Goal: Information Seeking & Learning: Learn about a topic

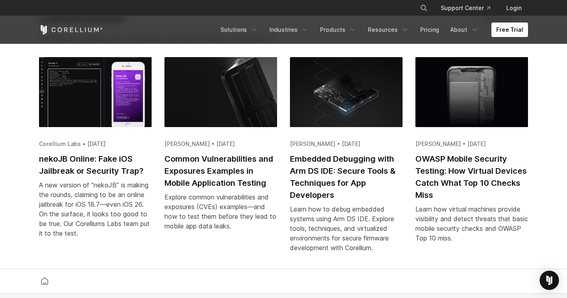
scroll to position [1545, 0]
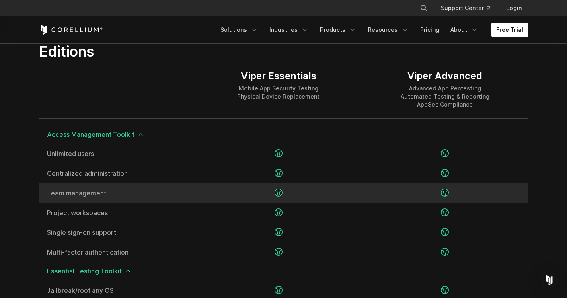
scroll to position [1001, 0]
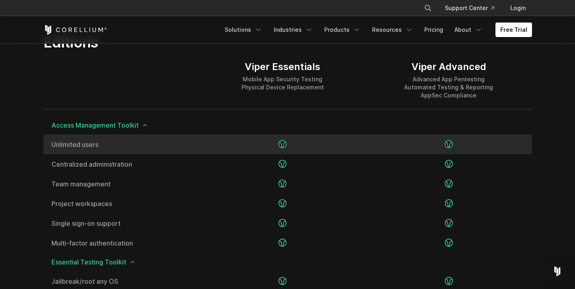
scroll to position [1002, 0]
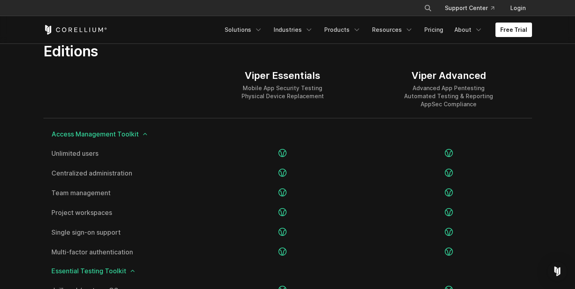
click at [85, 106] on div at bounding box center [121, 89] width 156 height 58
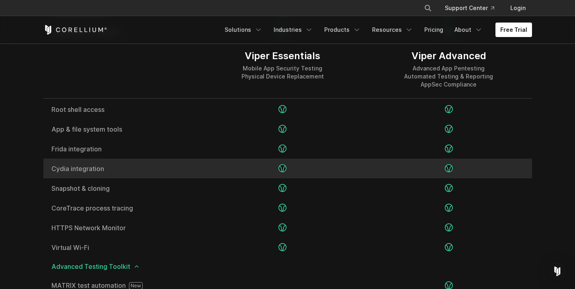
scroll to position [1203, 0]
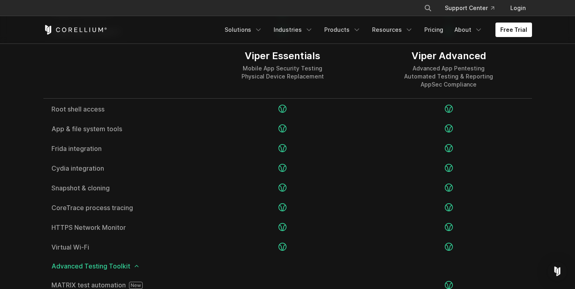
click at [137, 80] on div at bounding box center [121, 69] width 156 height 58
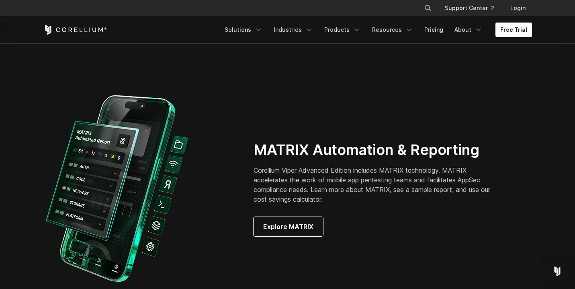
scroll to position [0, 0]
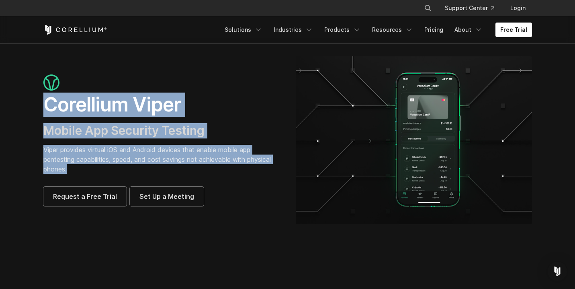
drag, startPoint x: 45, startPoint y: 113, endPoint x: 116, endPoint y: 172, distance: 93.0
click at [116, 172] on div "Corellium Viper Mobile App Security Testing Viper provides virtual iOS and Andr…" at bounding box center [161, 139] width 236 height 131
click at [116, 172] on p "Viper provides virtual iOS and Android devices that enable mobile app pentestin…" at bounding box center [161, 159] width 236 height 29
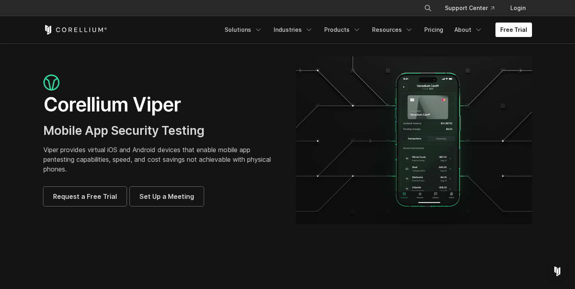
drag, startPoint x: 42, startPoint y: 103, endPoint x: 219, endPoint y: 195, distance: 199.9
click at [219, 197] on div "Corellium Viper Mobile App Security Testing Viper provides virtual iOS and Andr…" at bounding box center [161, 139] width 252 height 131
click at [219, 195] on div "Request a Free Trial Set Up a Meeting" at bounding box center [161, 196] width 236 height 19
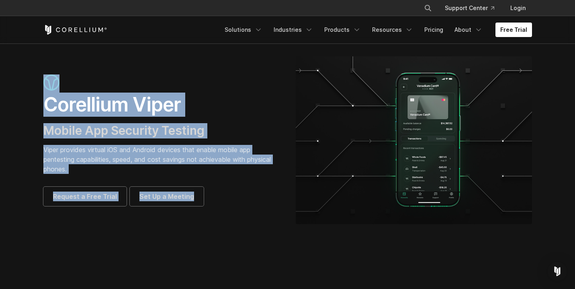
drag, startPoint x: 215, startPoint y: 194, endPoint x: 27, endPoint y: 77, distance: 222.0
click at [27, 77] on section "Corellium Viper Mobile App Security Testing Viper provides virtual iOS and Andr…" at bounding box center [287, 143] width 575 height 200
click at [27, 76] on section "Corellium Viper Mobile App Security Testing Viper provides virtual iOS and Andr…" at bounding box center [287, 143] width 575 height 200
drag, startPoint x: 27, startPoint y: 76, endPoint x: 213, endPoint y: 203, distance: 225.2
click at [213, 203] on section "Corellium Viper Mobile App Security Testing Viper provides virtual iOS and Andr…" at bounding box center [287, 143] width 575 height 200
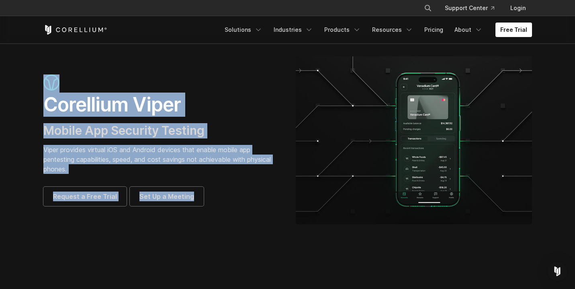
click at [213, 201] on div "Request a Free Trial Set Up a Meeting" at bounding box center [161, 196] width 236 height 19
drag, startPoint x: 213, startPoint y: 201, endPoint x: 28, endPoint y: 87, distance: 217.9
click at [28, 87] on section "Corellium Viper Mobile App Security Testing Viper provides virtual iOS and Andr…" at bounding box center [287, 143] width 575 height 200
drag, startPoint x: 28, startPoint y: 87, endPoint x: 211, endPoint y: 209, distance: 220.4
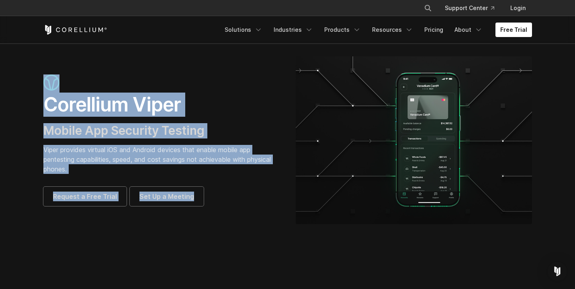
click at [211, 209] on section "Corellium Viper Mobile App Security Testing Viper provides virtual iOS and Andr…" at bounding box center [287, 143] width 575 height 200
click at [211, 208] on div "Corellium Viper Mobile App Security Testing Viper provides virtual iOS and Andr…" at bounding box center [287, 140] width 505 height 168
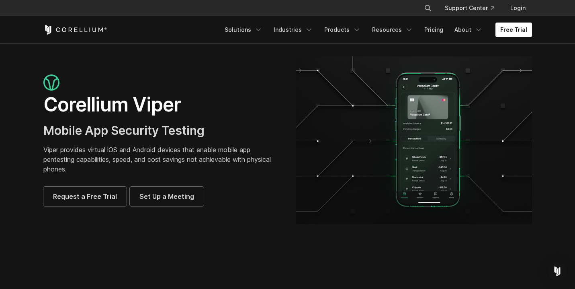
drag, startPoint x: 194, startPoint y: 213, endPoint x: 41, endPoint y: 113, distance: 182.6
click at [41, 113] on div "Corellium Viper Mobile App Security Testing Viper provides virtual iOS and Andr…" at bounding box center [287, 140] width 505 height 168
click at [41, 113] on div "Corellium Viper Mobile App Security Testing Viper provides virtual iOS and Andr…" at bounding box center [161, 139] width 252 height 131
click at [269, 166] on p "Viper provides virtual iOS and Android devices that enable mobile app pentestin…" at bounding box center [161, 159] width 236 height 29
click at [54, 105] on h1 "Corellium Viper" at bounding box center [161, 104] width 236 height 24
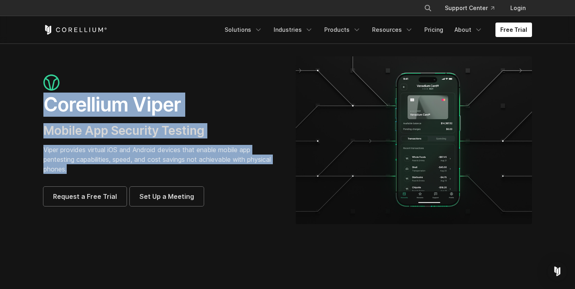
drag, startPoint x: 38, startPoint y: 104, endPoint x: 158, endPoint y: 172, distance: 137.9
click at [158, 172] on div "Corellium Viper Mobile App Security Testing Viper provides virtual iOS and Andr…" at bounding box center [161, 139] width 252 height 131
click at [158, 172] on p "Viper provides virtual iOS and Android devices that enable mobile app pentestin…" at bounding box center [161, 159] width 236 height 29
drag, startPoint x: 142, startPoint y: 170, endPoint x: 43, endPoint y: 82, distance: 132.4
click at [43, 82] on div "Corellium Viper Mobile App Security Testing Viper provides virtual iOS and Andr…" at bounding box center [161, 139] width 236 height 131
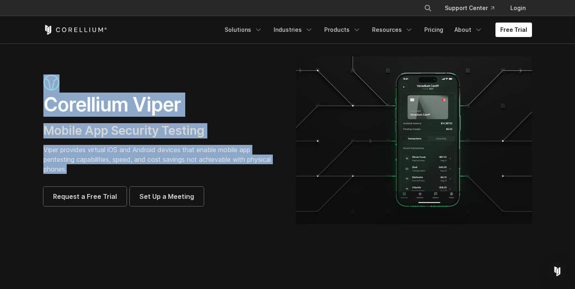
click at [43, 80] on div "Corellium Viper Mobile App Security Testing Viper provides virtual iOS and Andr…" at bounding box center [161, 139] width 252 height 131
drag, startPoint x: 40, startPoint y: 78, endPoint x: 131, endPoint y: 171, distance: 129.6
click at [131, 171] on div "Corellium Viper Mobile App Security Testing Viper provides virtual iOS and Andr…" at bounding box center [161, 139] width 252 height 131
click at [131, 171] on p "Viper provides virtual iOS and Android devices that enable mobile app pentestin…" at bounding box center [161, 159] width 236 height 29
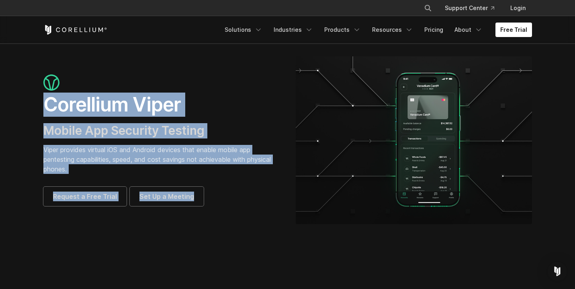
drag, startPoint x: 173, startPoint y: 114, endPoint x: 293, endPoint y: 187, distance: 140.7
click at [293, 187] on div "Corellium Viper Mobile App Security Testing Viper provides virtual iOS and Andr…" at bounding box center [287, 140] width 505 height 168
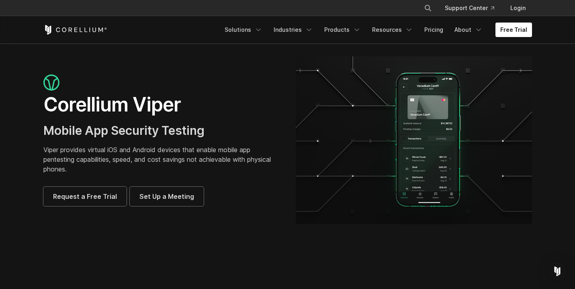
drag, startPoint x: 279, startPoint y: 191, endPoint x: 266, endPoint y: 195, distance: 13.5
click at [266, 195] on div "Request a Free Trial Set Up a Meeting" at bounding box center [161, 196] width 236 height 19
drag, startPoint x: 236, startPoint y: 195, endPoint x: 23, endPoint y: 71, distance: 246.6
click at [23, 71] on section "Corellium Viper Mobile App Security Testing Viper provides virtual iOS and Andr…" at bounding box center [287, 143] width 575 height 200
click at [24, 68] on section "Corellium Viper Mobile App Security Testing Viper provides virtual iOS and Andr…" at bounding box center [287, 143] width 575 height 200
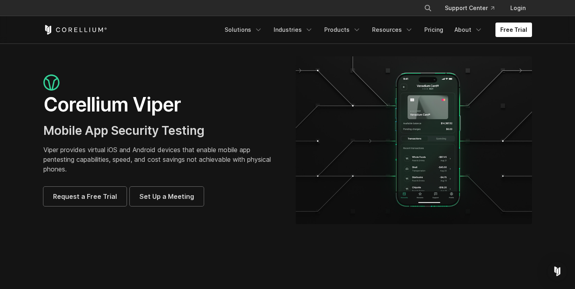
drag, startPoint x: 70, startPoint y: 107, endPoint x: 242, endPoint y: 225, distance: 209.0
click at [244, 236] on section "Corellium Viper Mobile App Security Testing Viper provides virtual iOS and Andr…" at bounding box center [287, 143] width 575 height 200
click at [243, 223] on div "Corellium Viper Mobile App Security Testing Viper provides virtual iOS and Andr…" at bounding box center [287, 140] width 505 height 168
click at [259, 182] on div "Corellium Viper Mobile App Security Testing Viper provides virtual iOS and Andr…" at bounding box center [161, 139] width 236 height 131
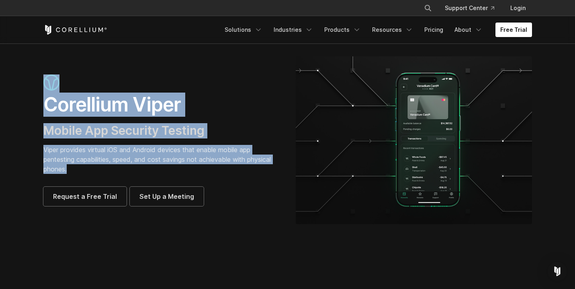
drag, startPoint x: 232, startPoint y: 173, endPoint x: 43, endPoint y: 76, distance: 212.9
click at [44, 77] on div "Corellium Viper Mobile App Security Testing Viper provides virtual iOS and Andr…" at bounding box center [161, 139] width 236 height 131
click at [43, 76] on img at bounding box center [51, 82] width 16 height 16
drag, startPoint x: 43, startPoint y: 76, endPoint x: 57, endPoint y: 85, distance: 16.7
click at [57, 85] on img at bounding box center [51, 82] width 16 height 16
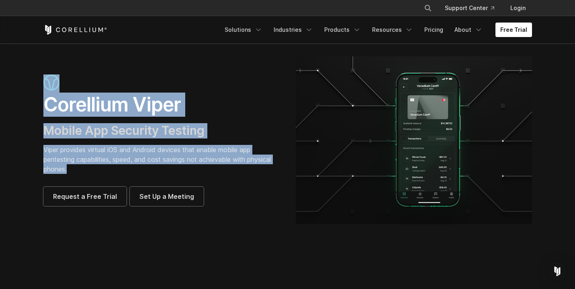
click at [69, 57] on div "Corellium Viper Mobile App Security Testing Viper provides virtual iOS and Andr…" at bounding box center [287, 140] width 505 height 168
drag, startPoint x: 89, startPoint y: 71, endPoint x: 280, endPoint y: 241, distance: 255.4
click at [280, 241] on section "Corellium Viper Mobile App Security Testing Viper provides virtual iOS and Andr…" at bounding box center [287, 143] width 575 height 200
click at [280, 237] on section "Corellium Viper Mobile App Security Testing Viper provides virtual iOS and Andr…" at bounding box center [287, 143] width 575 height 200
drag, startPoint x: 239, startPoint y: 234, endPoint x: 11, endPoint y: 77, distance: 277.2
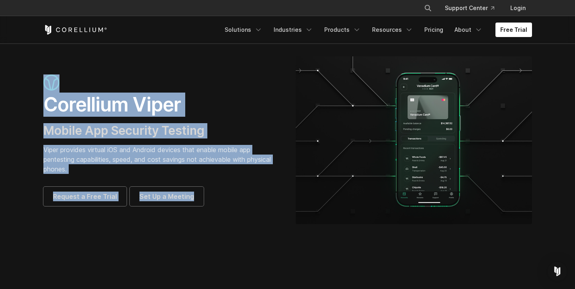
click at [11, 77] on section "Corellium Viper Mobile App Security Testing Viper provides virtual iOS and Andr…" at bounding box center [287, 143] width 575 height 200
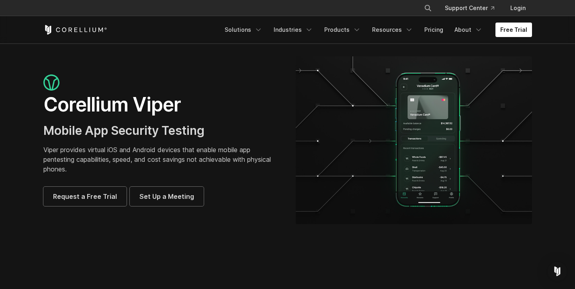
click at [11, 78] on section "Corellium Viper Mobile App Security Testing Viper provides virtual iOS and Andr…" at bounding box center [287, 143] width 575 height 200
drag, startPoint x: 33, startPoint y: 89, endPoint x: 184, endPoint y: 234, distance: 209.8
click at [184, 234] on section "Corellium Viper Mobile App Security Testing Viper provides virtual iOS and Andr…" at bounding box center [287, 143] width 575 height 200
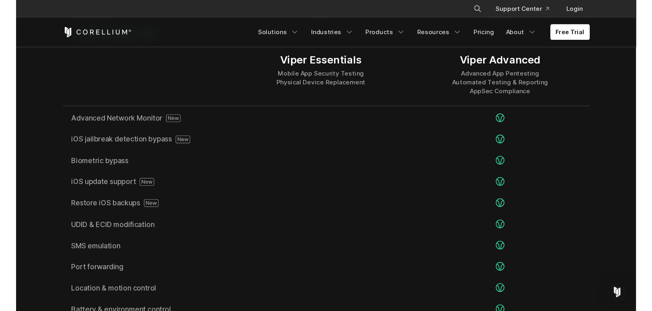
scroll to position [1431, 0]
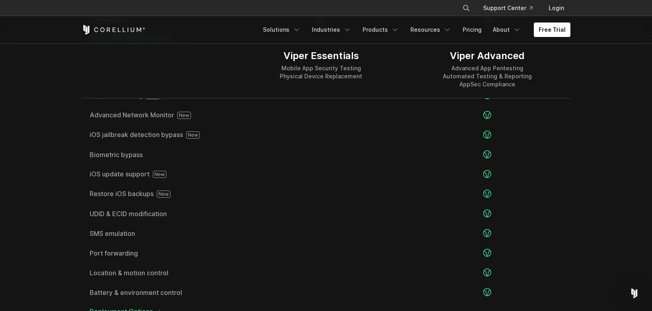
click at [575, 157] on section "Editions Viper Essentials Mobile App Security Testing Physical Device Replaceme…" at bounding box center [326, 7] width 652 height 840
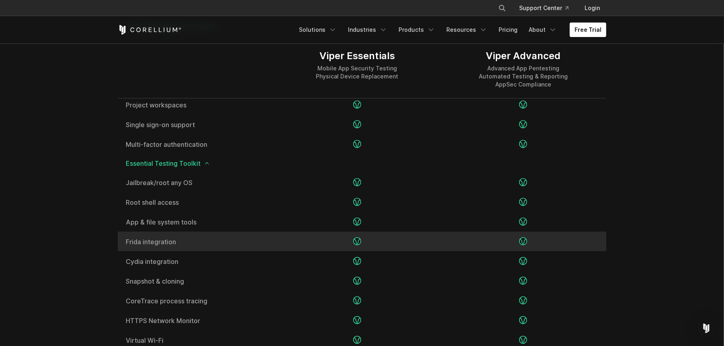
scroll to position [1108, 0]
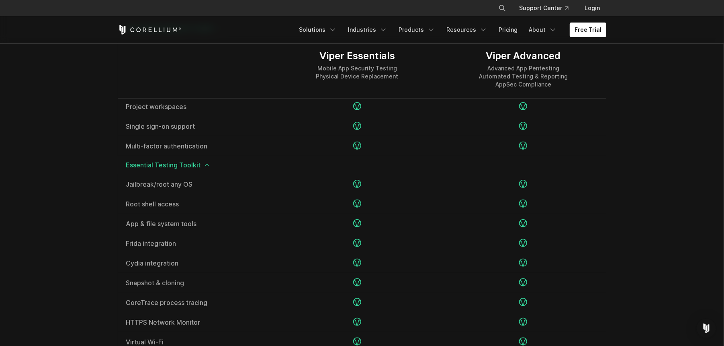
click at [261, 85] on div at bounding box center [196, 69] width 156 height 58
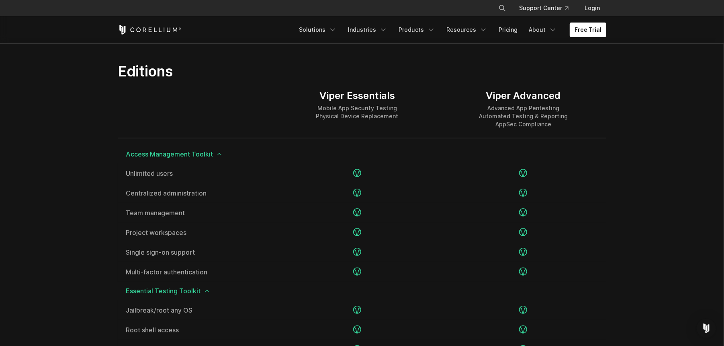
scroll to position [1005, 0]
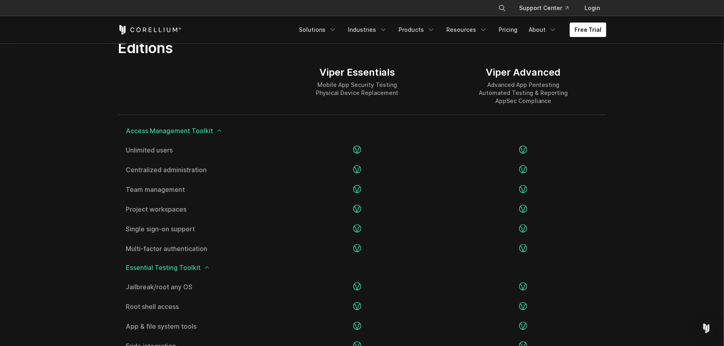
click at [269, 86] on div at bounding box center [196, 86] width 156 height 58
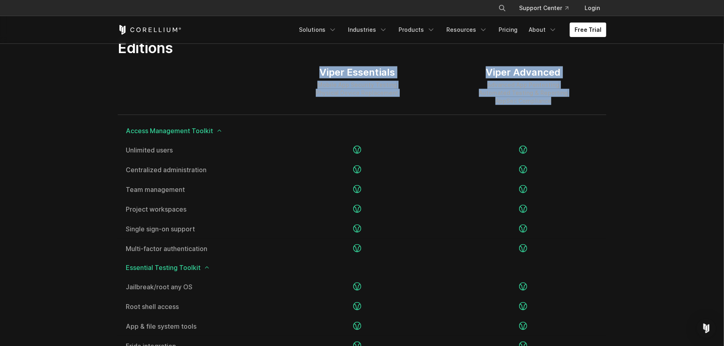
drag, startPoint x: 281, startPoint y: 75, endPoint x: 542, endPoint y: 104, distance: 262.9
click at [539, 106] on div "Viper Essentials Mobile App Security Testing Physical Device Replacement Viper …" at bounding box center [362, 86] width 489 height 58
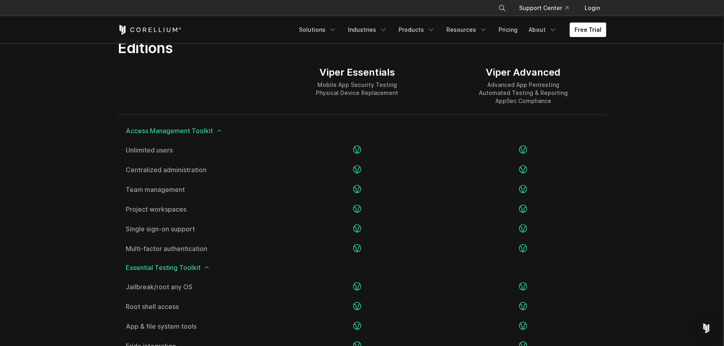
click at [561, 102] on div "Advanced App Pentesting Automated Testing & Reporting AppSec Compliance" at bounding box center [523, 93] width 89 height 24
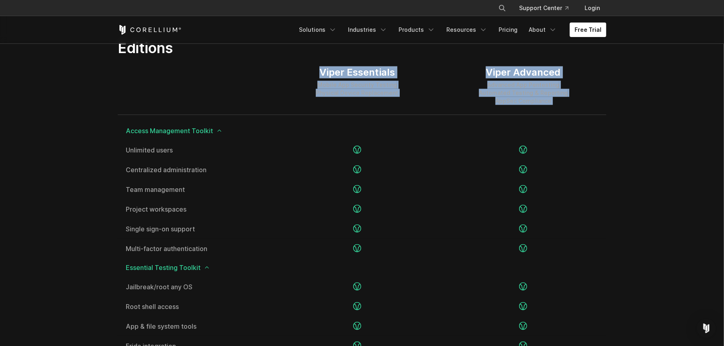
drag, startPoint x: 560, startPoint y: 102, endPoint x: 312, endPoint y: 69, distance: 250.2
click at [312, 69] on div "Viper Essentials Mobile App Security Testing Physical Device Replacement Viper …" at bounding box center [362, 86] width 489 height 58
click at [312, 69] on div "Viper Essentials Mobile App Security Testing Physical Device Replacement" at bounding box center [357, 86] width 166 height 58
drag, startPoint x: 312, startPoint y: 69, endPoint x: 581, endPoint y: 107, distance: 271.2
click at [575, 107] on div "Viper Essentials Mobile App Security Testing Physical Device Replacement Viper …" at bounding box center [362, 86] width 489 height 58
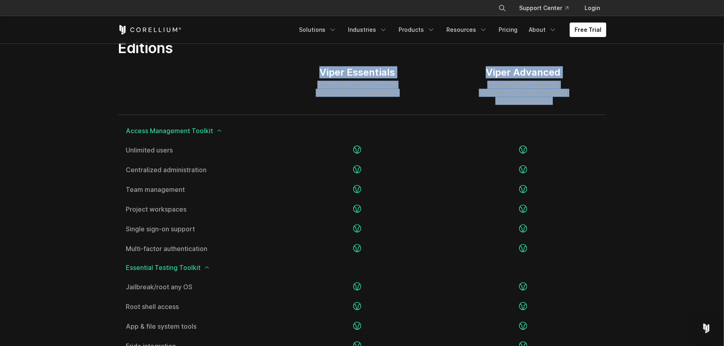
click at [575, 107] on div "Viper Advanced Advanced App Pentesting Automated Testing & Reporting AppSec Com…" at bounding box center [524, 86] width 166 height 58
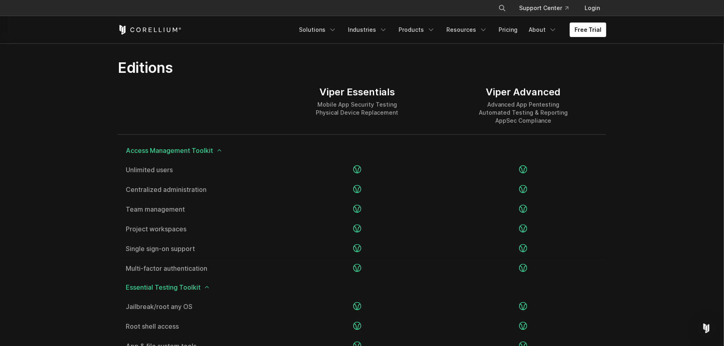
scroll to position [985, 0]
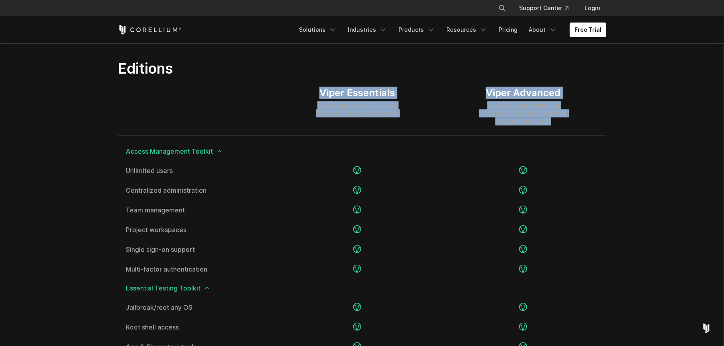
drag, startPoint x: 319, startPoint y: 89, endPoint x: 573, endPoint y: 116, distance: 255.4
click at [571, 119] on div "Viper Essentials Mobile App Security Testing Physical Device Replacement Viper …" at bounding box center [362, 106] width 489 height 58
click at [573, 116] on div "Viper Advanced Advanced App Pentesting Automated Testing & Reporting AppSec Com…" at bounding box center [524, 106] width 166 height 58
drag, startPoint x: 570, startPoint y: 119, endPoint x: 225, endPoint y: 78, distance: 347.3
click at [231, 78] on div "Viper Essentials Mobile App Security Testing Physical Device Replacement Viper …" at bounding box center [362, 106] width 489 height 58
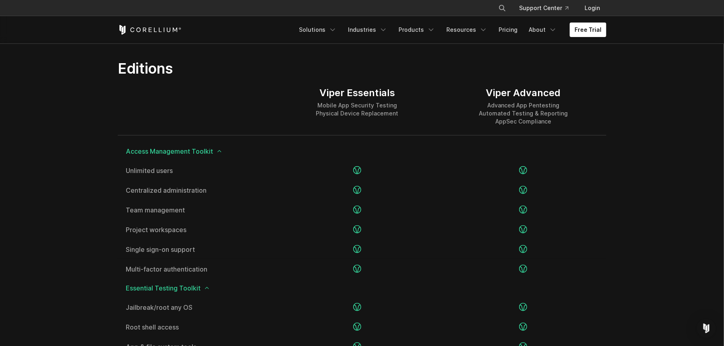
click at [220, 76] on h2 "Editions" at bounding box center [278, 68] width 320 height 18
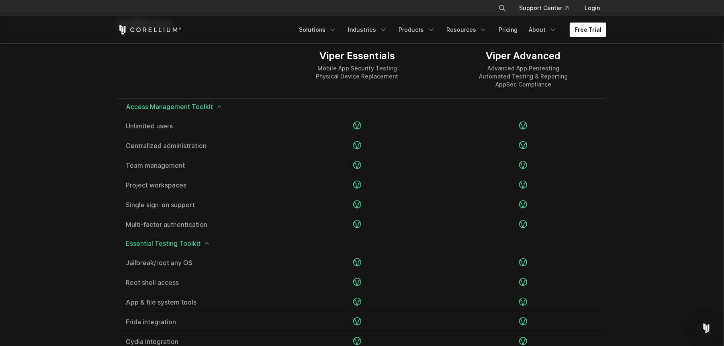
scroll to position [1030, 0]
click at [209, 67] on div at bounding box center [196, 69] width 156 height 58
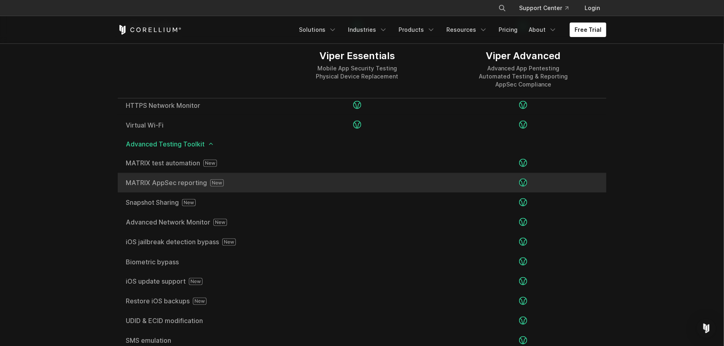
scroll to position [1333, 0]
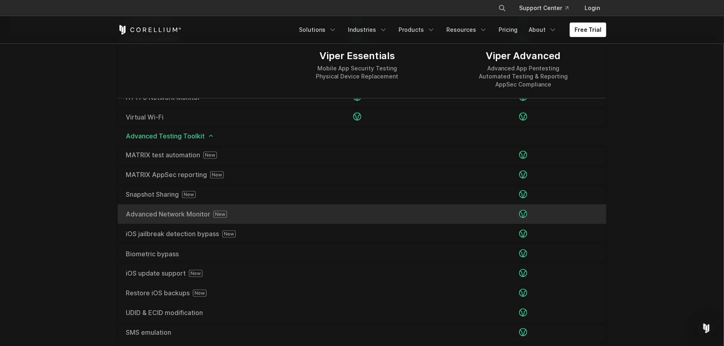
click at [178, 214] on span "Advanced Network Monitor" at bounding box center [196, 214] width 140 height 7
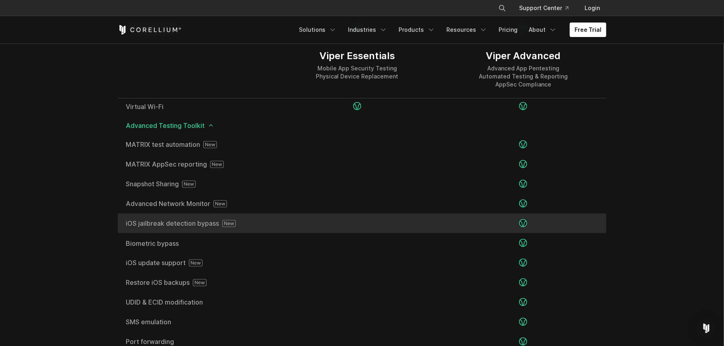
scroll to position [1344, 0]
click at [167, 221] on span "iOS jailbreak detection bypass" at bounding box center [196, 222] width 140 height 7
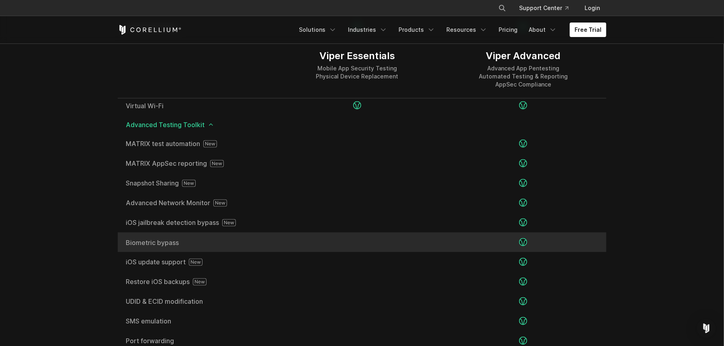
click at [164, 241] on span "Biometric bypass" at bounding box center [196, 242] width 140 height 6
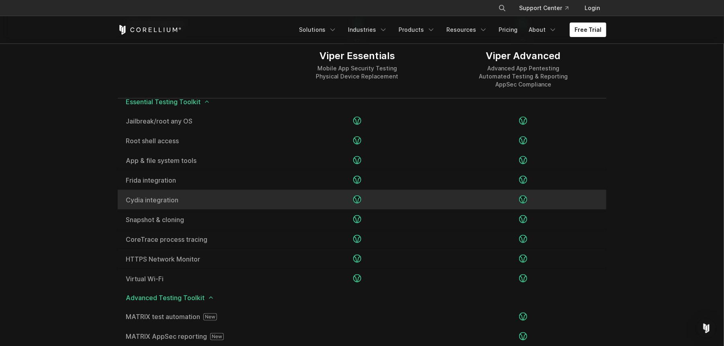
scroll to position [1173, 0]
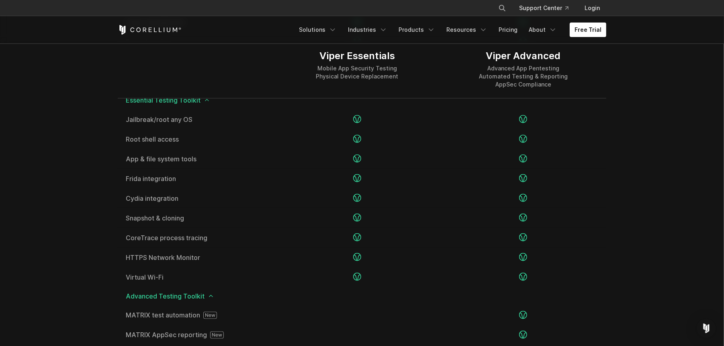
click at [114, 77] on div "Viper Essentials Mobile App Security Testing Physical Device Replacement Viper …" at bounding box center [362, 277] width 505 height 777
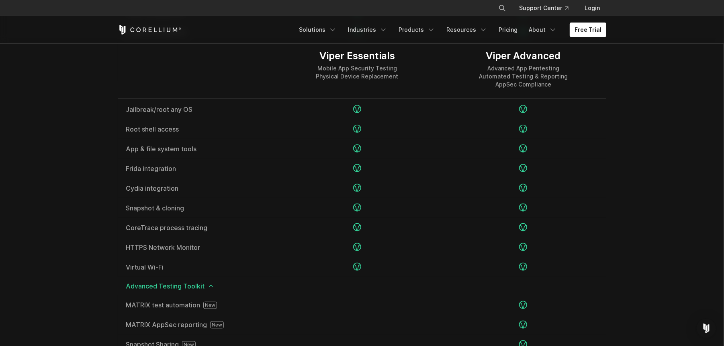
scroll to position [1183, 0]
drag, startPoint x: 320, startPoint y: 58, endPoint x: 408, endPoint y: 60, distance: 88.9
click at [408, 60] on div "Viper Essentials Mobile App Security Testing Physical Device Replacement" at bounding box center [357, 69] width 166 height 58
drag, startPoint x: 484, startPoint y: 57, endPoint x: 574, endPoint y: 60, distance: 89.3
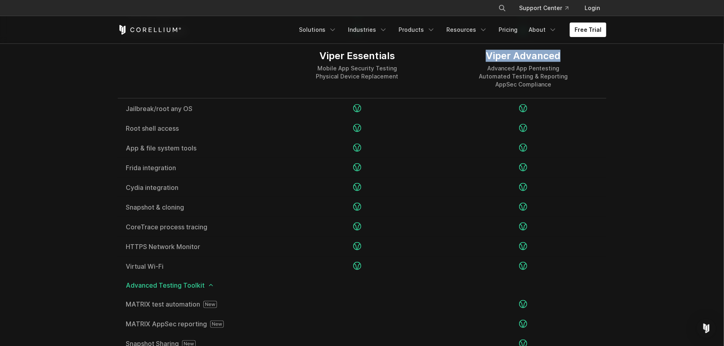
click at [574, 60] on div "Viper Advanced Advanced App Pentesting Automated Testing & Reporting AppSec Com…" at bounding box center [524, 69] width 166 height 58
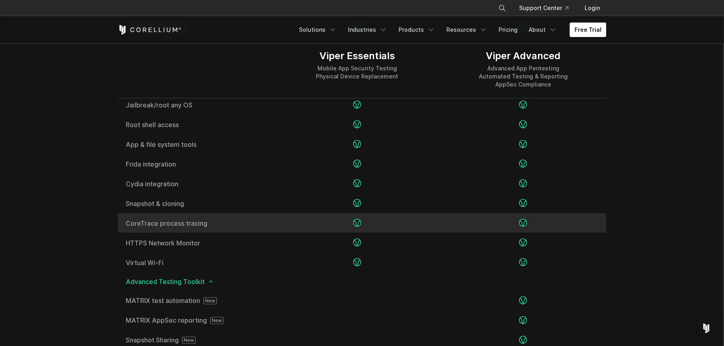
scroll to position [1188, 0]
click at [164, 219] on span "CoreTrace process tracing" at bounding box center [196, 222] width 140 height 6
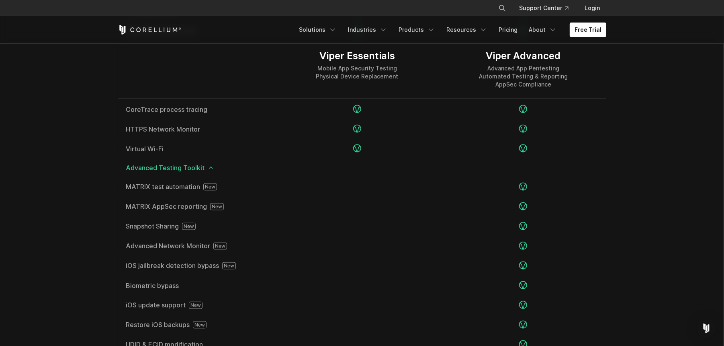
scroll to position [1303, 0]
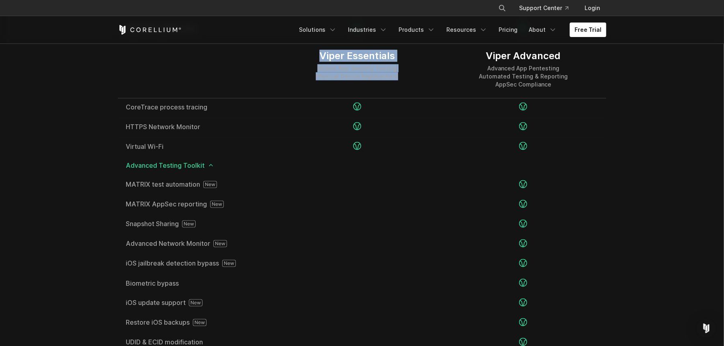
drag, startPoint x: 311, startPoint y: 60, endPoint x: 425, endPoint y: 92, distance: 118.4
click at [421, 93] on div "Viper Essentials Mobile App Security Testing Physical Device Replacement" at bounding box center [357, 69] width 166 height 58
click at [430, 88] on div "Viper Essentials Mobile App Security Testing Physical Device Replacement" at bounding box center [357, 69] width 166 height 58
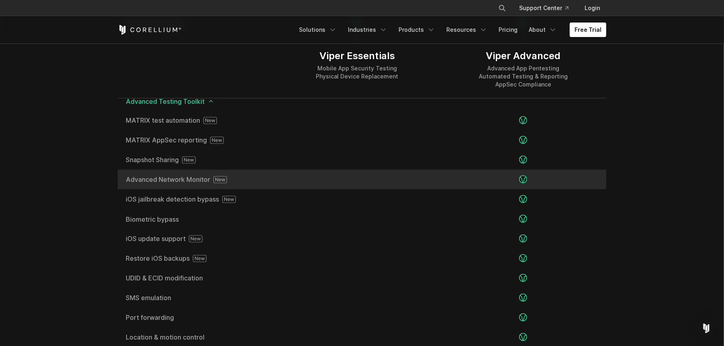
scroll to position [1370, 0]
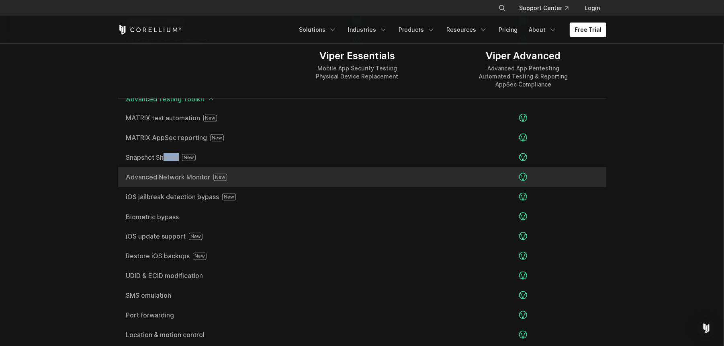
drag, startPoint x: 121, startPoint y: 156, endPoint x: 197, endPoint y: 166, distance: 76.3
click at [197, 166] on div "MATRIX test automation MATRIX AppSec reporting Snapshot Sharing" at bounding box center [362, 236] width 489 height 256
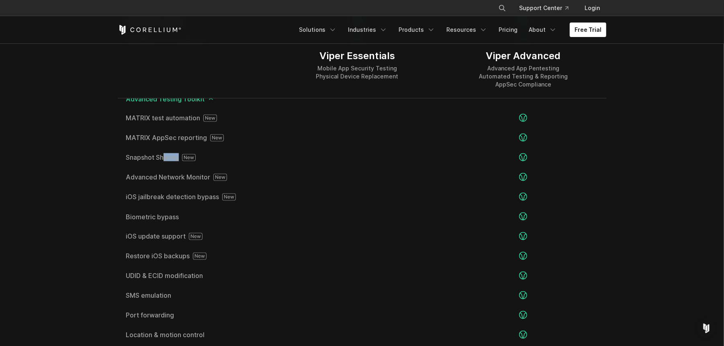
click at [103, 160] on section "Editions Viper Essentials Mobile App Security Testing Physical Device Replaceme…" at bounding box center [362, 69] width 724 height 840
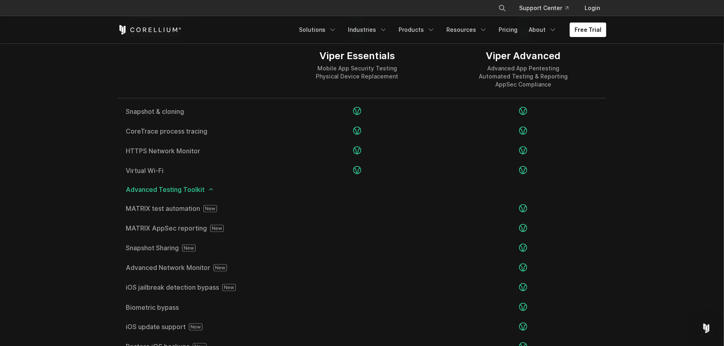
scroll to position [1279, 0]
click at [315, 56] on div "Viper Essentials Mobile App Security Testing Physical Device Replacement" at bounding box center [357, 69] width 166 height 58
drag, startPoint x: 316, startPoint y: 56, endPoint x: 399, endPoint y: 80, distance: 86.7
click at [399, 80] on div "Viper Essentials Mobile App Security Testing Physical Device Replacement" at bounding box center [357, 69] width 166 height 58
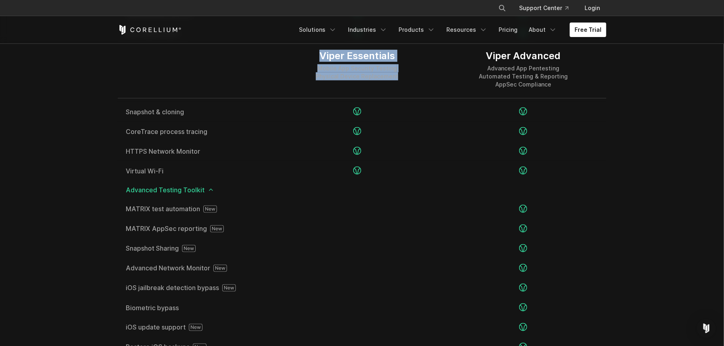
drag, startPoint x: 399, startPoint y: 75, endPoint x: 301, endPoint y: 47, distance: 101.3
click at [301, 47] on div "Viper Essentials Mobile App Security Testing Physical Device Replacement" at bounding box center [357, 69] width 166 height 58
click at [301, 46] on div "Viper Essentials Mobile App Security Testing Physical Device Replacement" at bounding box center [357, 69] width 166 height 58
drag, startPoint x: 476, startPoint y: 57, endPoint x: 480, endPoint y: 58, distance: 4.6
click at [480, 58] on div "Viper Advanced Advanced App Pentesting Automated Testing & Reporting AppSec Com…" at bounding box center [524, 69] width 166 height 58
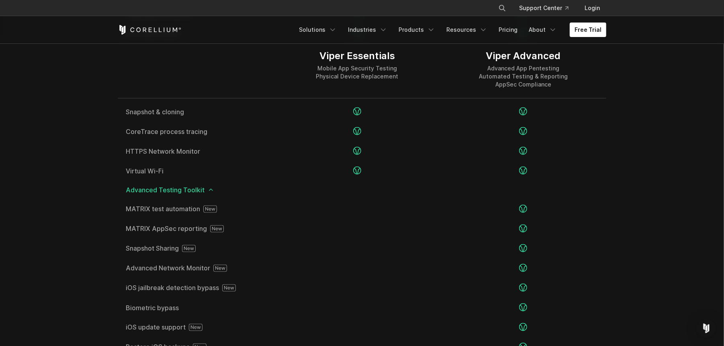
click at [302, 72] on div "Viper Essentials Mobile App Security Testing Physical Device Replacement" at bounding box center [357, 69] width 166 height 58
click at [317, 59] on div "Viper Essentials Mobile App Security Testing Physical Device Replacement" at bounding box center [357, 69] width 166 height 58
drag, startPoint x: 317, startPoint y: 55, endPoint x: 397, endPoint y: 76, distance: 82.7
click at [386, 84] on div "Viper Essentials Mobile App Security Testing Physical Device Replacement" at bounding box center [357, 69] width 166 height 58
click at [398, 76] on div "Viper Essentials Mobile App Security Testing Physical Device Replacement" at bounding box center [357, 69] width 166 height 58
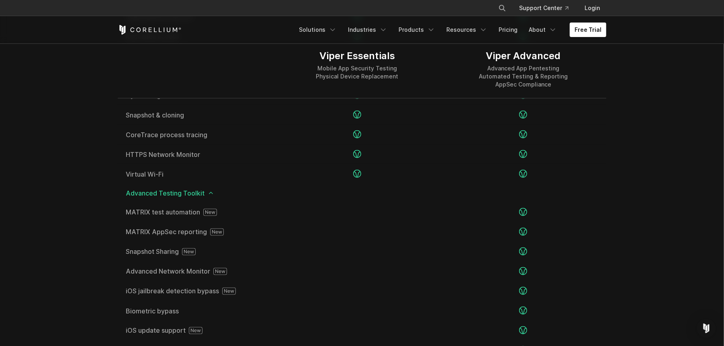
scroll to position [1275, 0]
drag, startPoint x: 308, startPoint y: 54, endPoint x: 420, endPoint y: 87, distance: 117.0
click at [420, 87] on div "Viper Essentials Mobile App Security Testing Physical Device Replacement" at bounding box center [357, 69] width 166 height 58
click at [420, 86] on div "Viper Essentials Mobile App Security Testing Physical Device Replacement" at bounding box center [357, 69] width 166 height 58
click at [397, 74] on div "Viper Essentials Mobile App Security Testing Physical Device Replacement" at bounding box center [357, 69] width 166 height 58
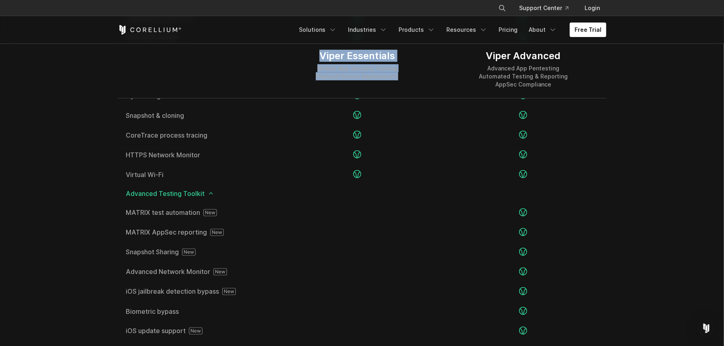
drag, startPoint x: 317, startPoint y: 57, endPoint x: 406, endPoint y: 80, distance: 92.5
click at [406, 81] on div "Viper Essentials Mobile App Security Testing Physical Device Replacement" at bounding box center [357, 69] width 166 height 58
click at [406, 80] on div "Viper Essentials Mobile App Security Testing Physical Device Replacement" at bounding box center [357, 69] width 166 height 58
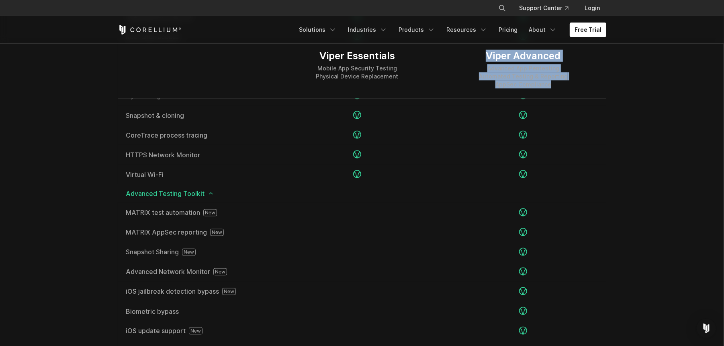
drag, startPoint x: 476, startPoint y: 55, endPoint x: 564, endPoint y: 88, distance: 94.5
click at [564, 88] on div "Viper Advanced Advanced App Pentesting Automated Testing & Reporting AppSec Com…" at bounding box center [524, 69] width 166 height 58
click at [564, 88] on div "Advanced App Pentesting Automated Testing & Reporting AppSec Compliance" at bounding box center [523, 76] width 89 height 24
drag, startPoint x: 562, startPoint y: 87, endPoint x: 478, endPoint y: 53, distance: 91.3
click at [478, 53] on div "Viper Advanced Advanced App Pentesting Automated Testing & Reporting AppSec Com…" at bounding box center [524, 69] width 166 height 58
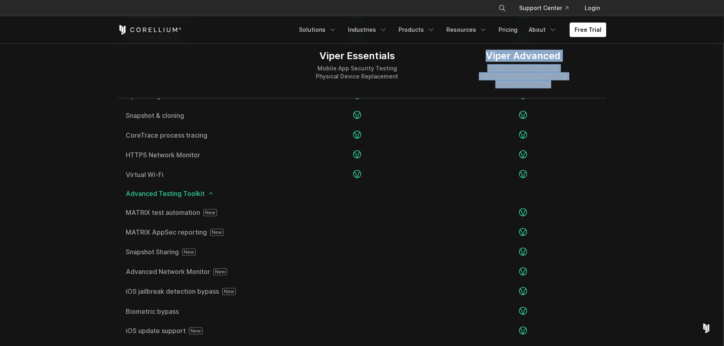
click at [478, 53] on div "Viper Advanced Advanced App Pentesting Automated Testing & Reporting AppSec Com…" at bounding box center [524, 69] width 166 height 58
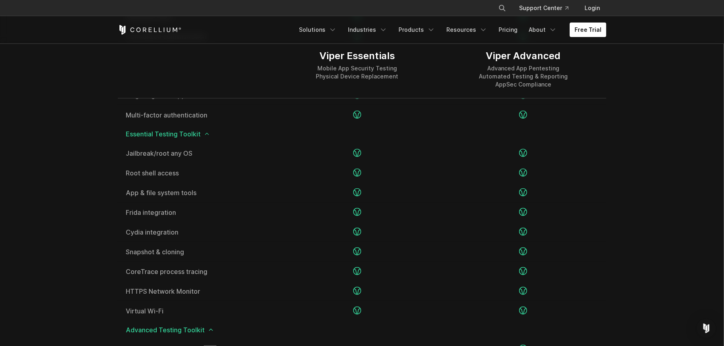
scroll to position [1124, 0]
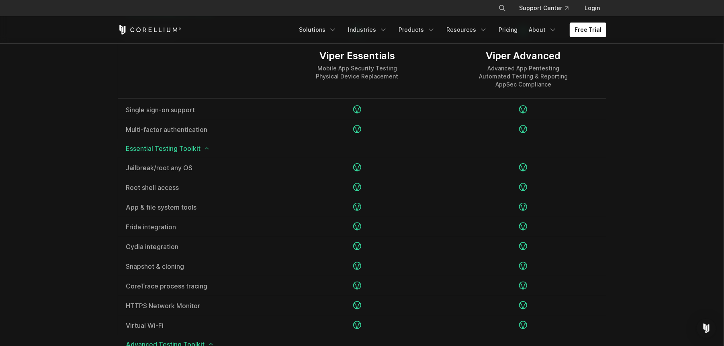
click at [52, 122] on section "Editions Viper Essentials Mobile App Security Testing Physical Device Replaceme…" at bounding box center [362, 314] width 724 height 840
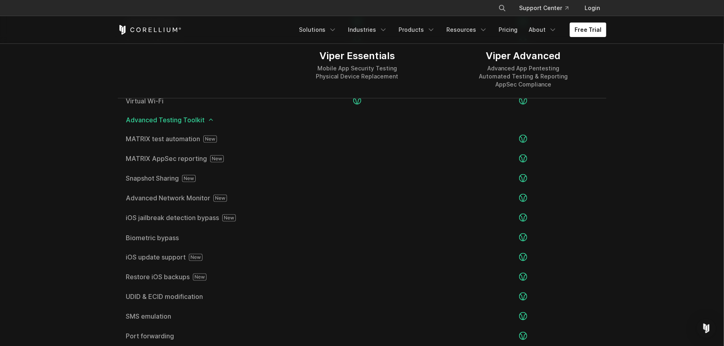
scroll to position [1359, 0]
